Goal: Information Seeking & Learning: Learn about a topic

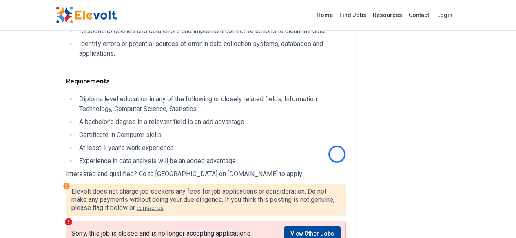
scroll to position [280, 0]
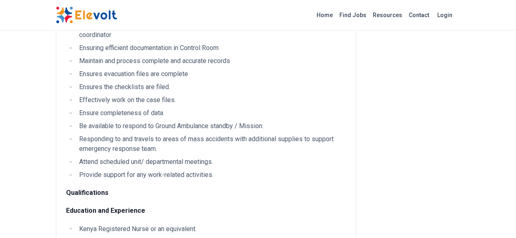
scroll to position [554, 0]
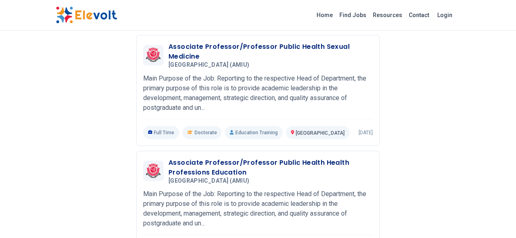
scroll to position [1004, 0]
